Goal: Transaction & Acquisition: Book appointment/travel/reservation

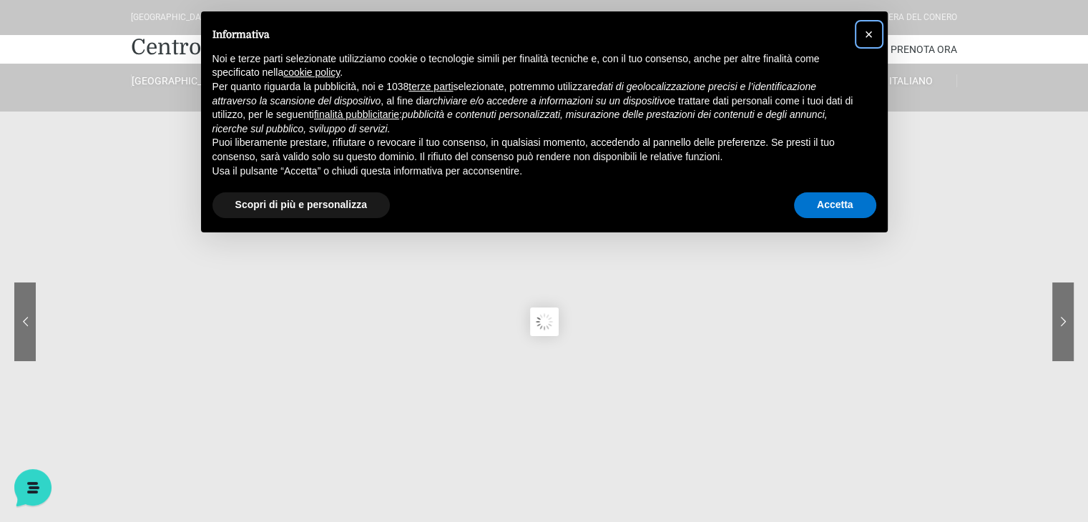
click at [874, 30] on button "×" at bounding box center [869, 34] width 23 height 23
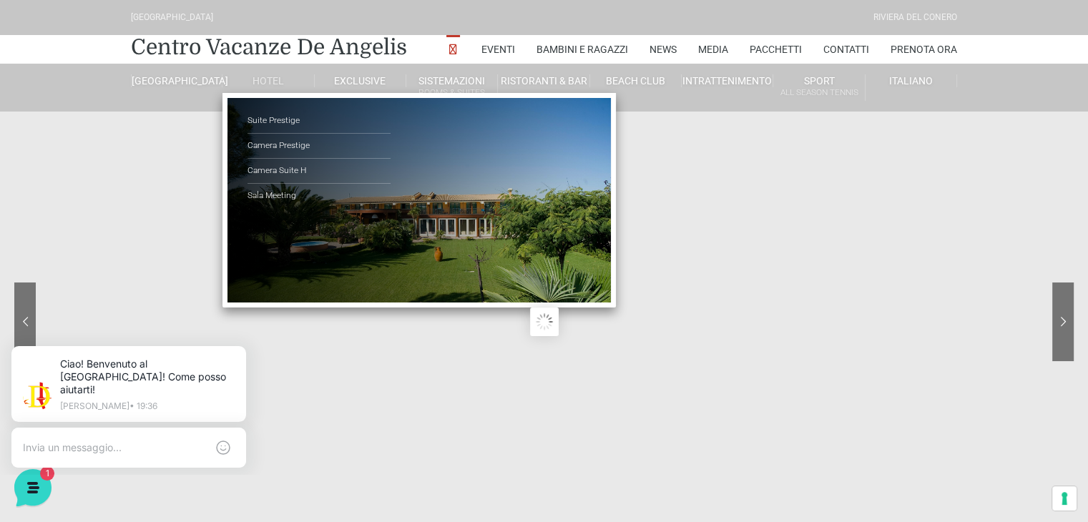
click at [283, 86] on link "Hotel" at bounding box center [269, 80] width 92 height 13
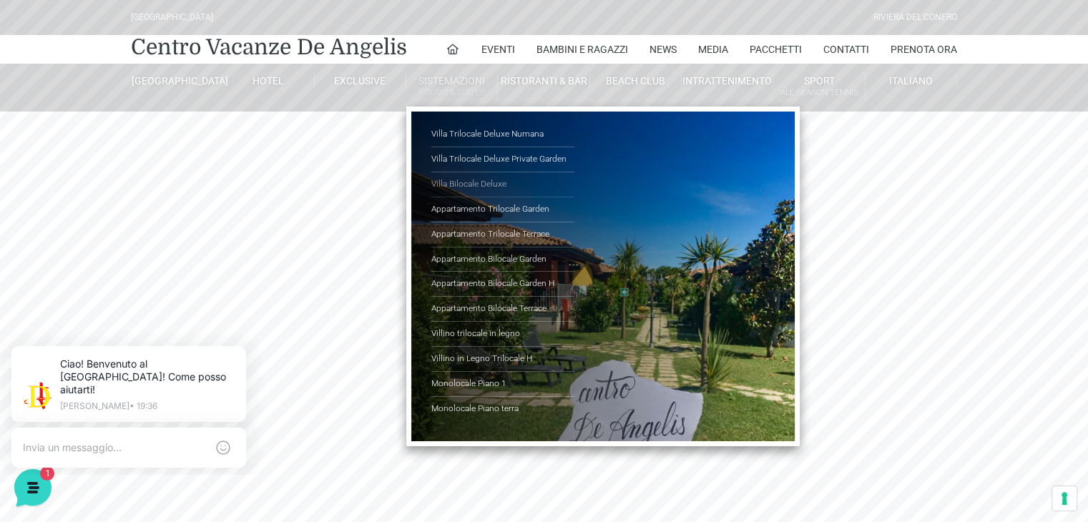
click at [467, 178] on link "Villa Bilocale Deluxe" at bounding box center [502, 184] width 143 height 25
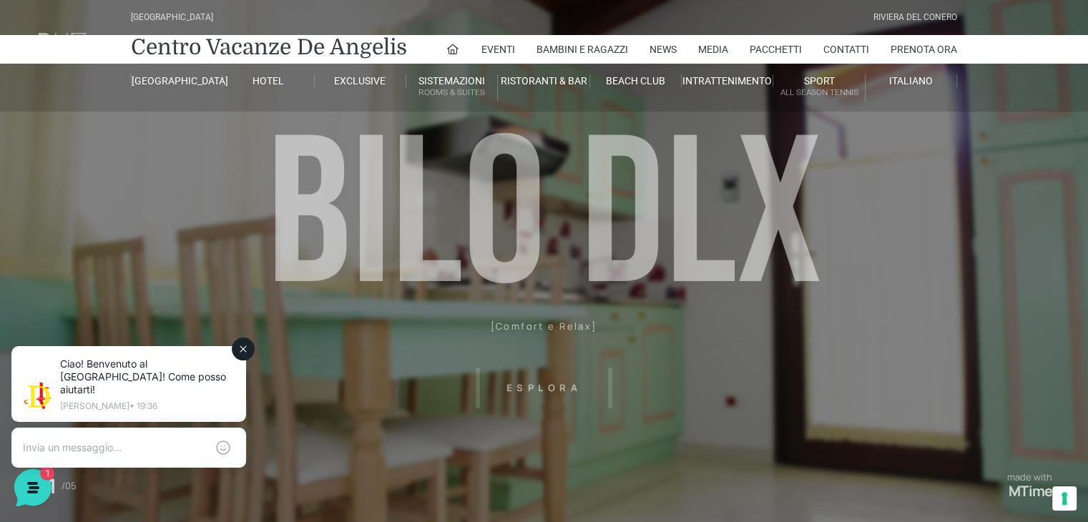
click at [244, 351] on icon at bounding box center [243, 349] width 6 height 6
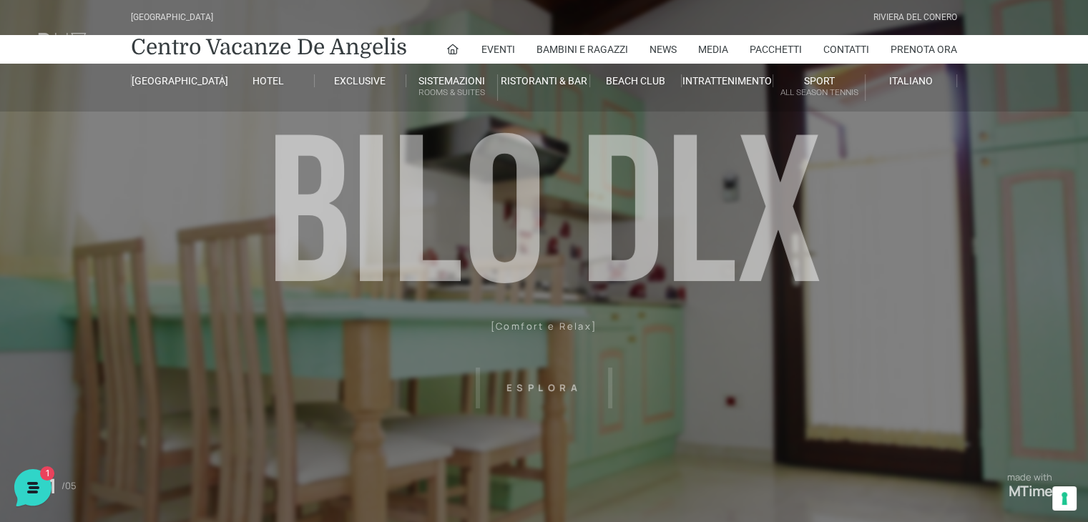
click at [542, 381] on header "Villaggio Hotel Resort Riviera Del Conero Centro Vacanze De Angelis Eventi Miss…" at bounding box center [544, 322] width 1088 height 644
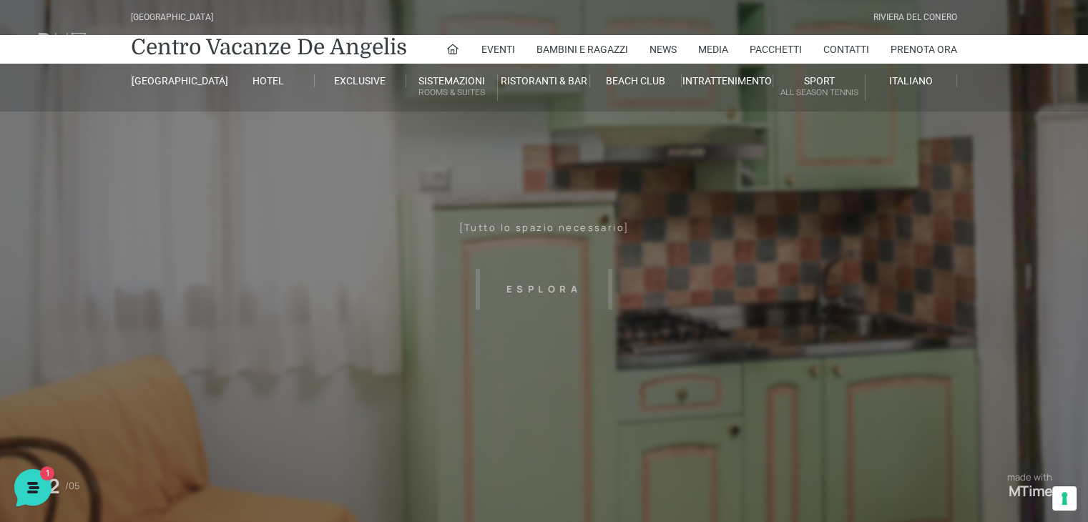
click at [555, 283] on header "Villaggio Hotel Resort Riviera Del Conero Centro Vacanze De Angelis Eventi Miss…" at bounding box center [544, 322] width 1088 height 644
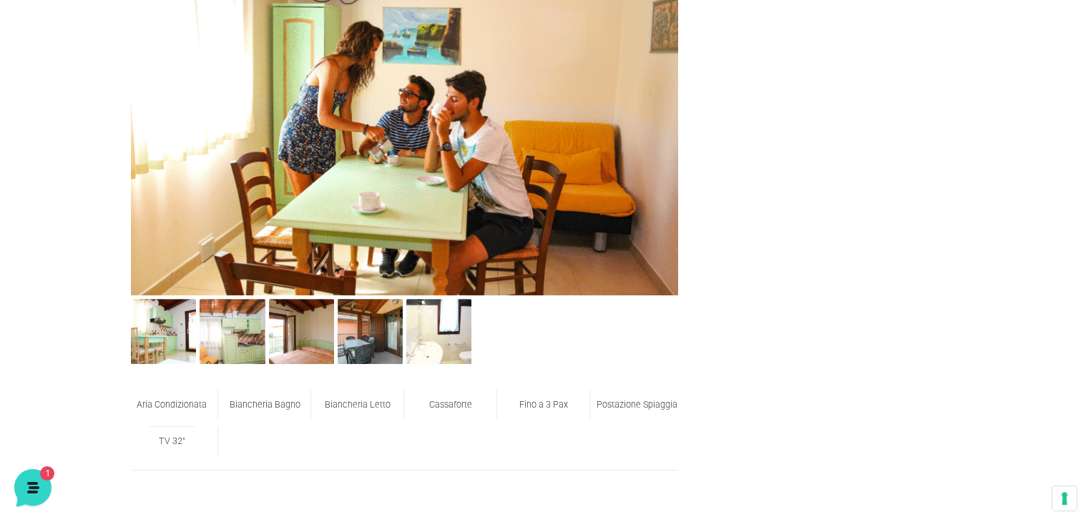
scroll to position [670, 0]
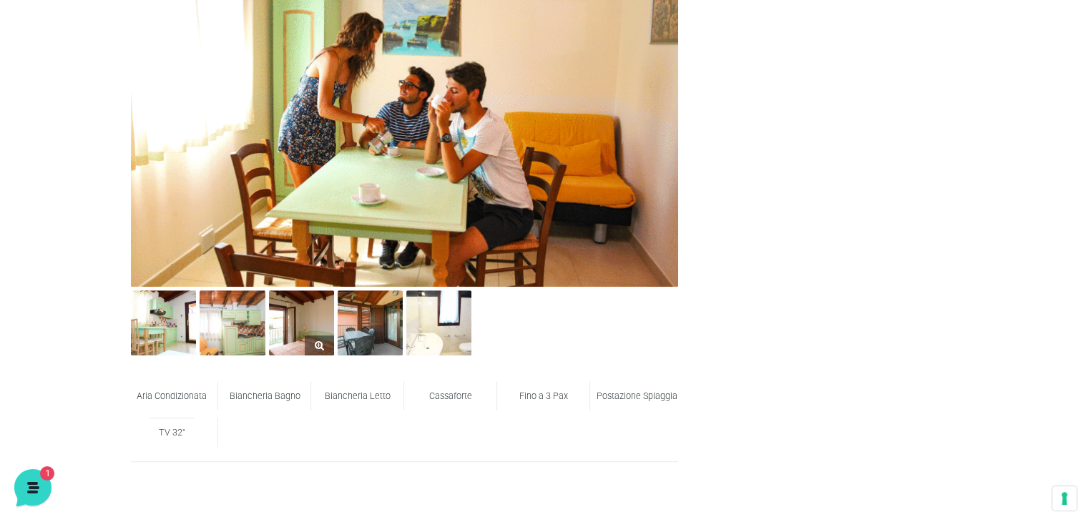
click at [287, 316] on img at bounding box center [301, 323] width 65 height 65
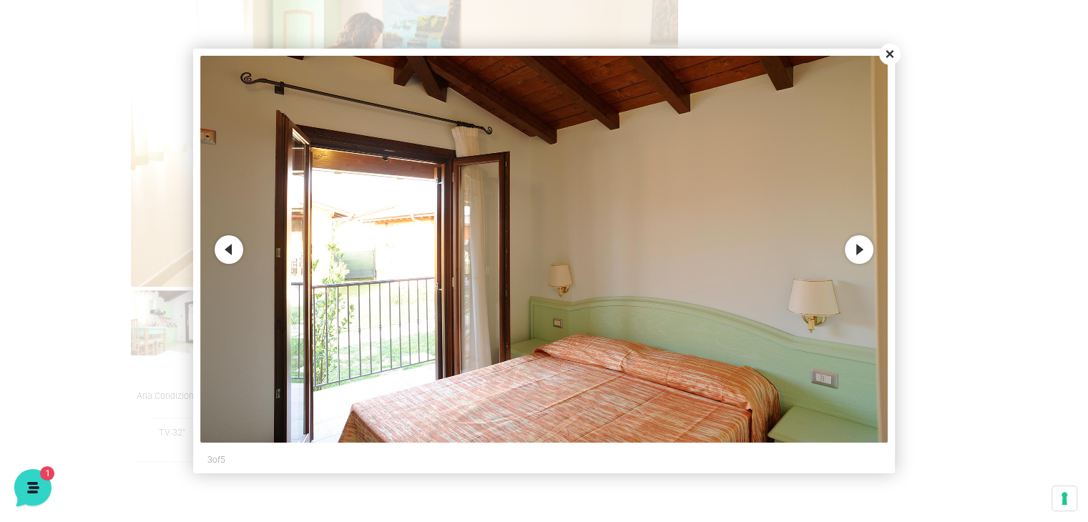
click at [889, 59] on button "Close" at bounding box center [889, 54] width 21 height 21
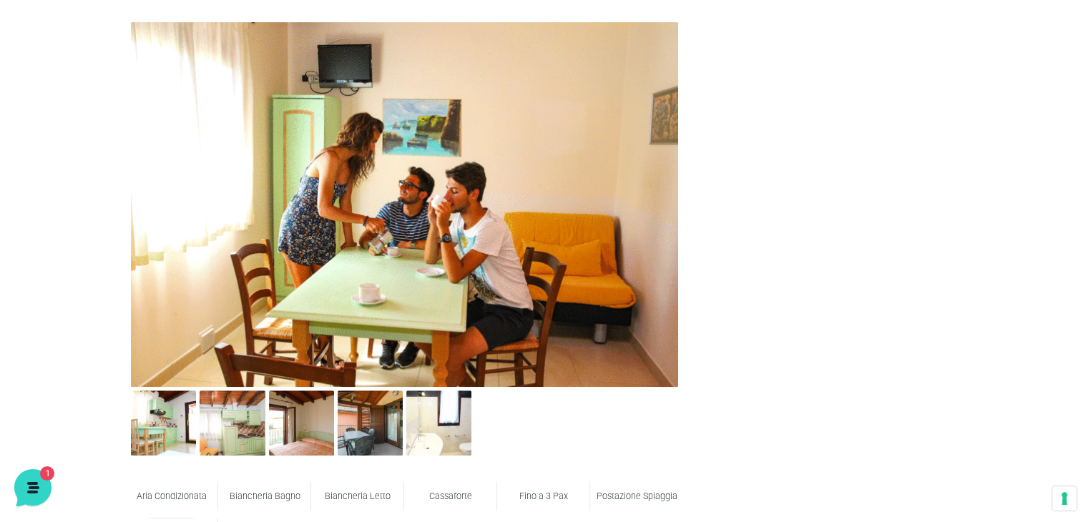
scroll to position [0, 0]
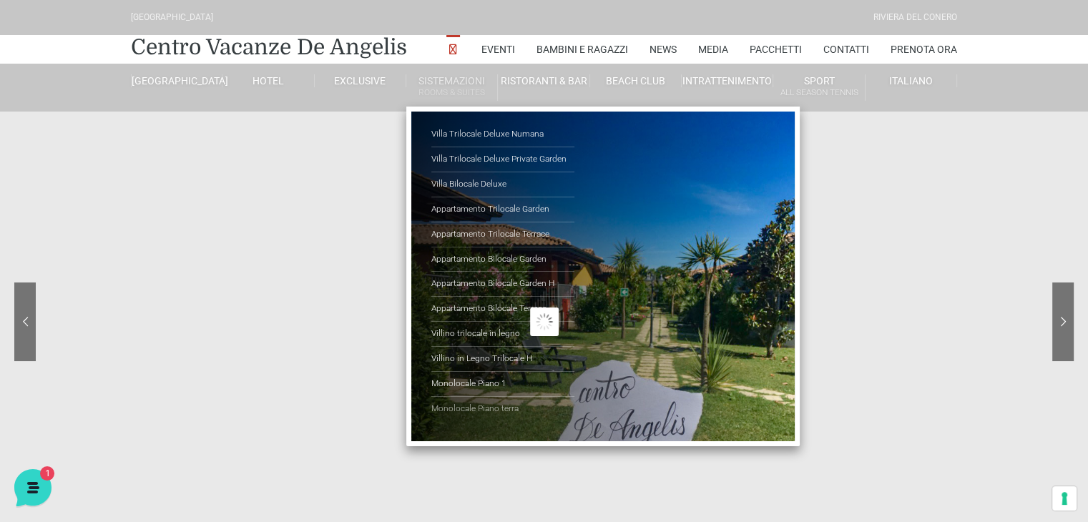
click at [478, 409] on link "Monolocale Piano terra" at bounding box center [502, 409] width 143 height 24
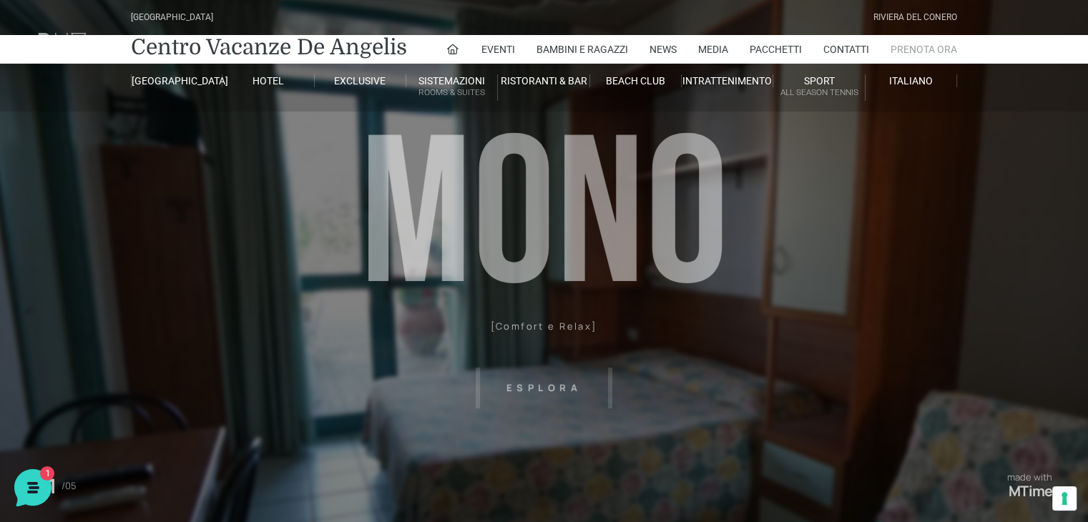
click at [925, 45] on link "Prenota Ora" at bounding box center [924, 49] width 67 height 29
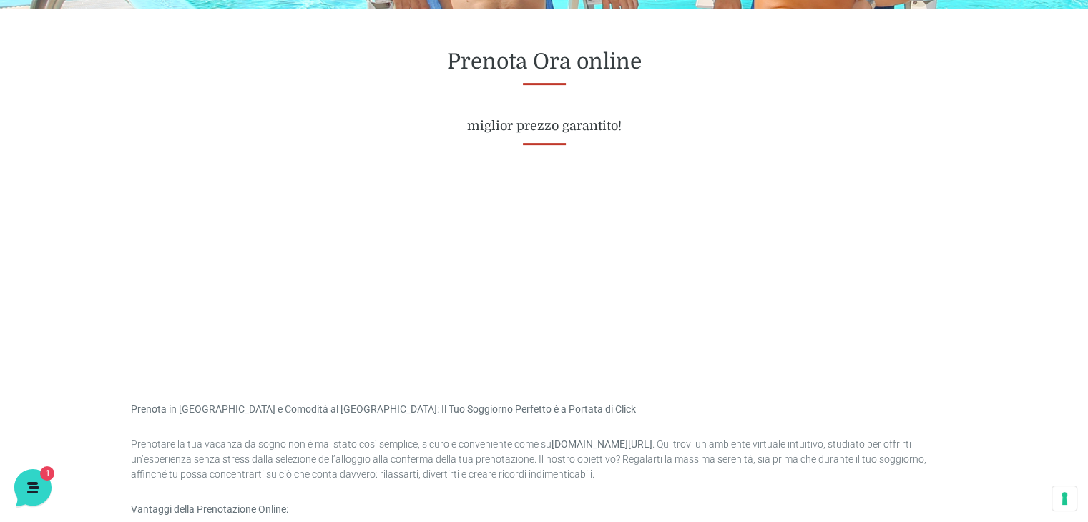
scroll to position [572, 0]
